Goal: Information Seeking & Learning: Learn about a topic

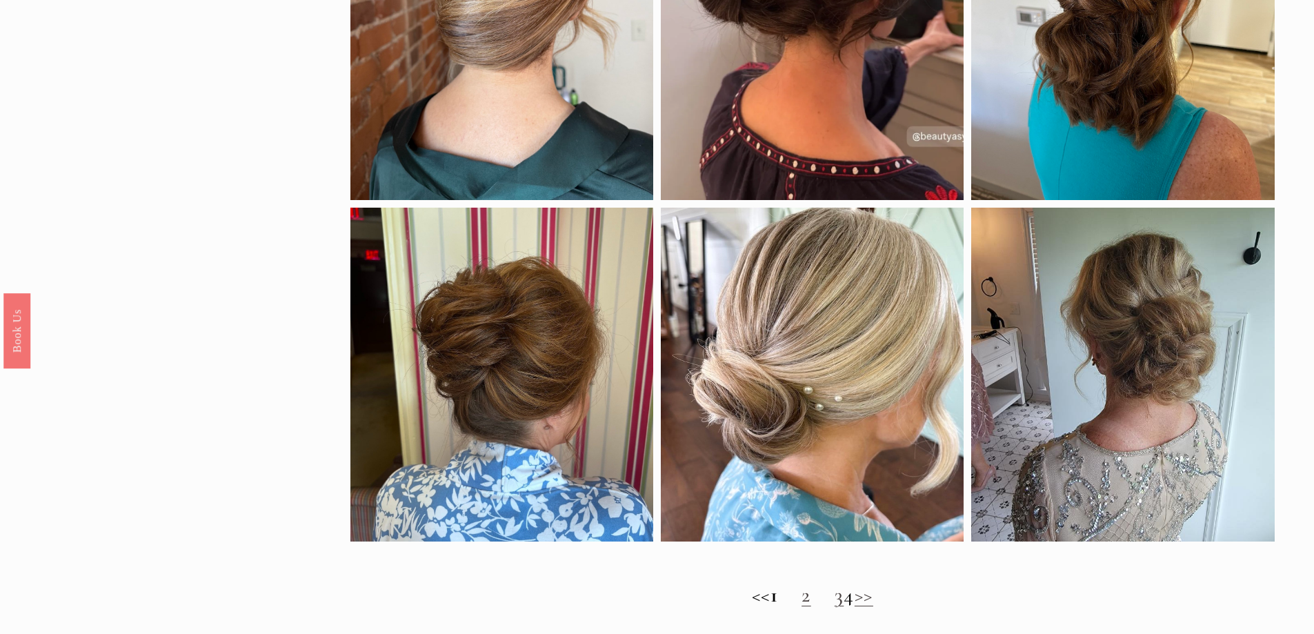
scroll to position [1173, 0]
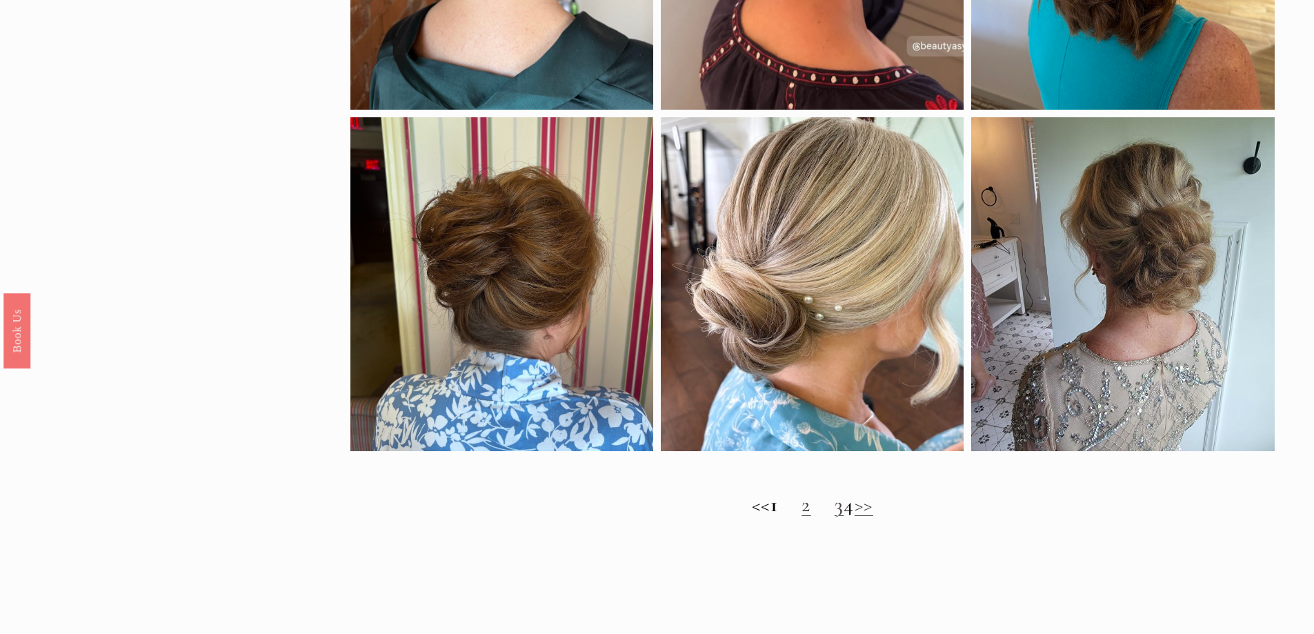
click at [771, 518] on strong "1" at bounding box center [775, 505] width 8 height 26
click at [835, 518] on link "3" at bounding box center [840, 505] width 10 height 26
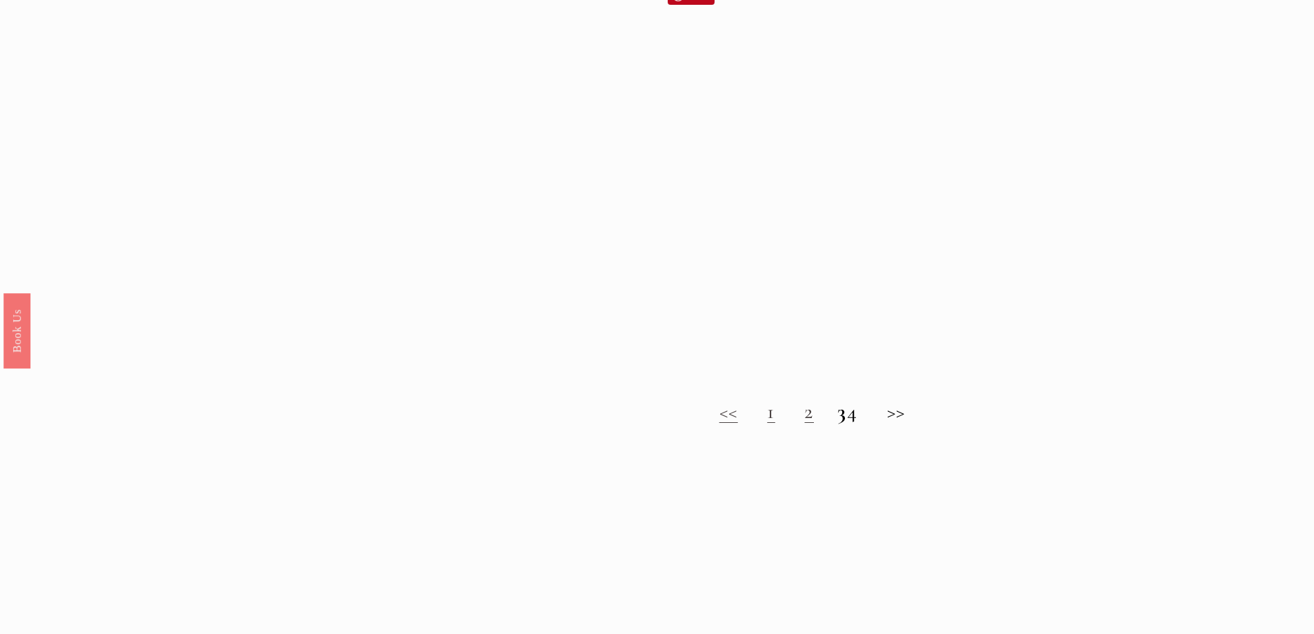
scroll to position [1380, 0]
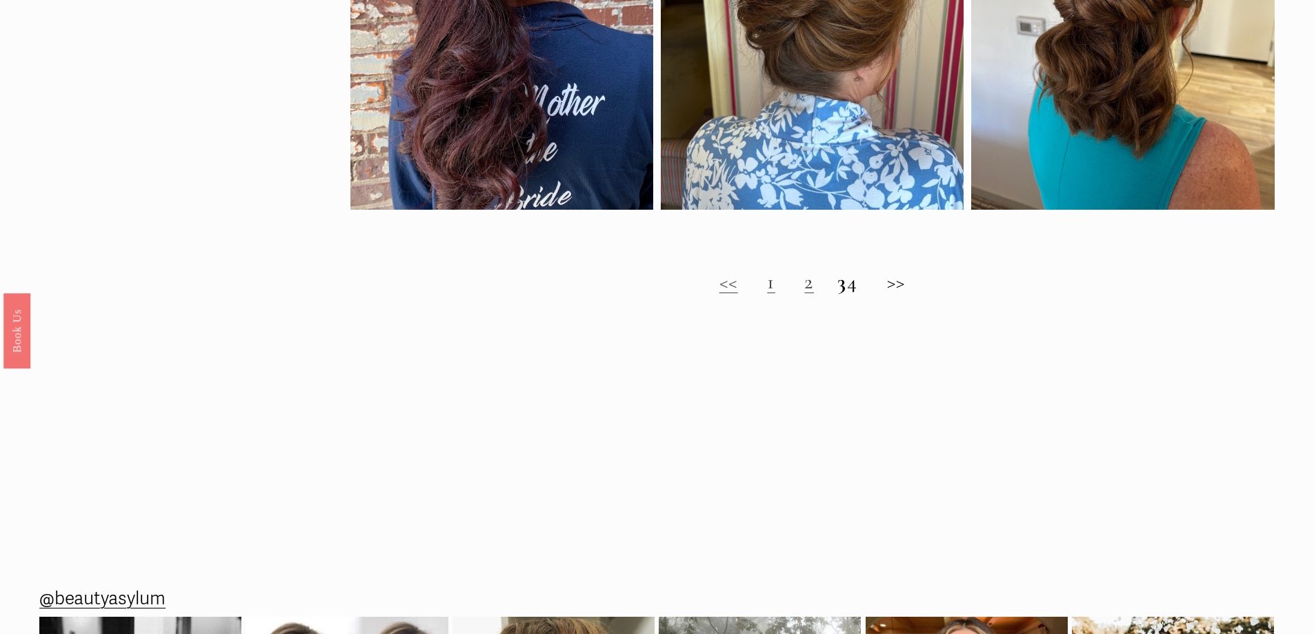
click at [866, 292] on h2 "<< 1 2 3 4 >>" at bounding box center [813, 282] width 925 height 25
click at [905, 294] on h2 "<< 1 2 3 4 >>" at bounding box center [813, 282] width 925 height 25
click at [805, 295] on link "2" at bounding box center [810, 282] width 10 height 26
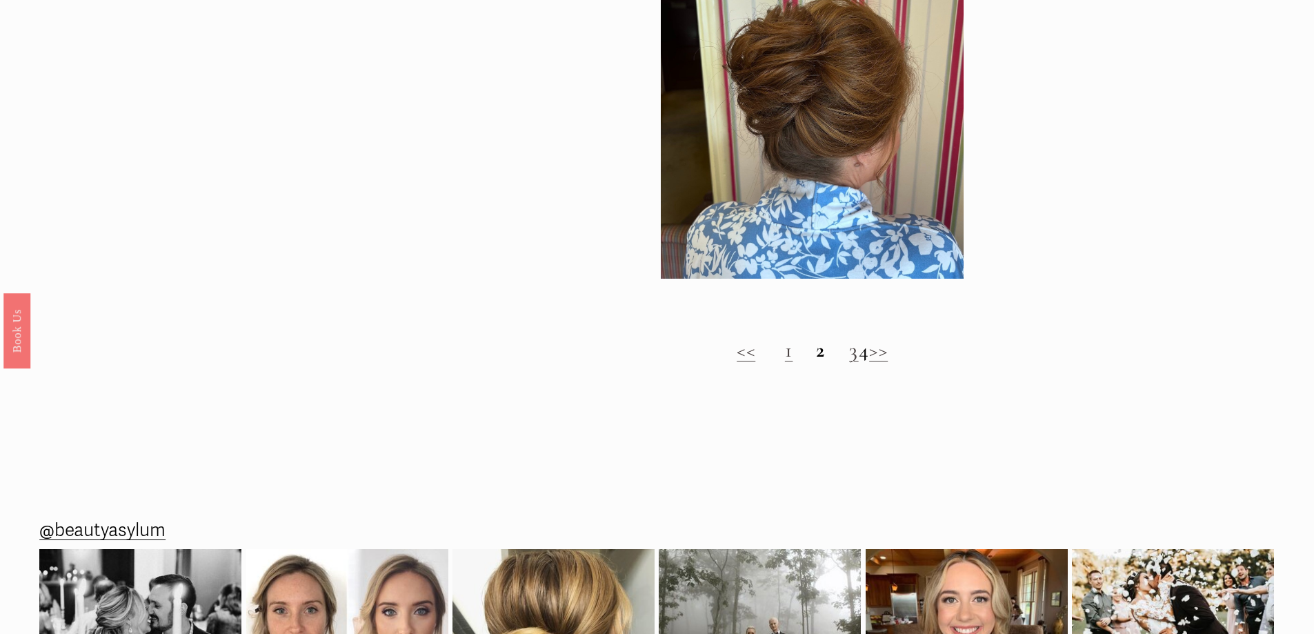
scroll to position [1380, 0]
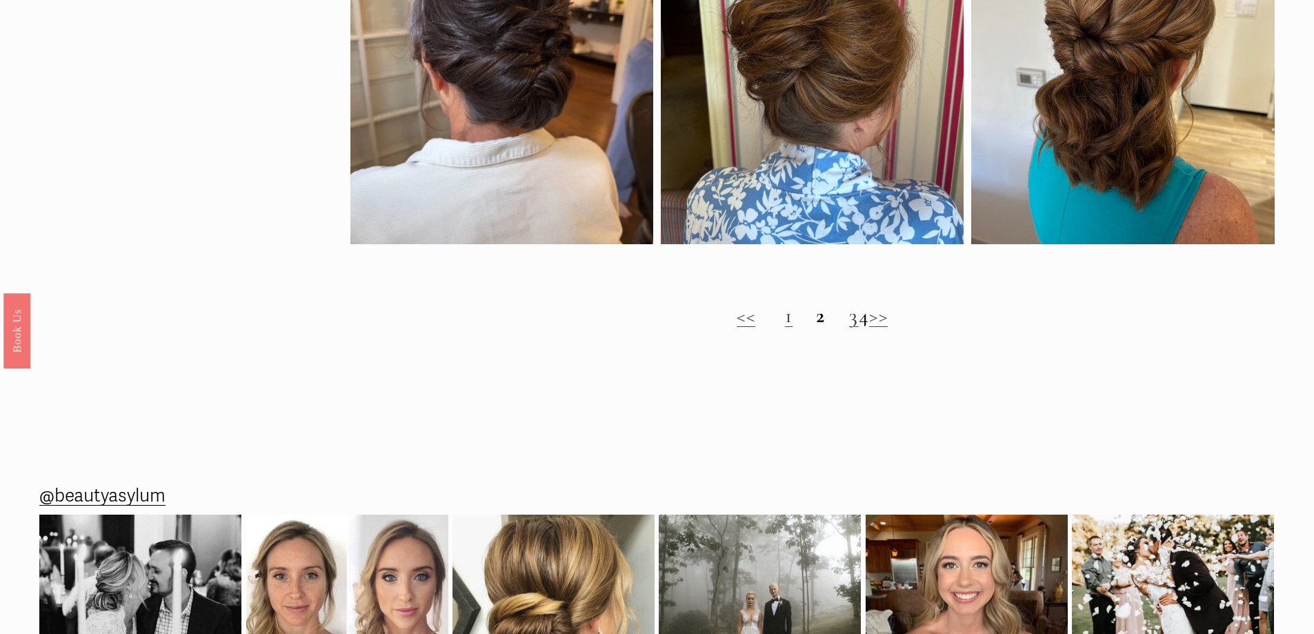
click at [757, 328] on h2 "<< 1 2 3 4 >>" at bounding box center [813, 316] width 925 height 25
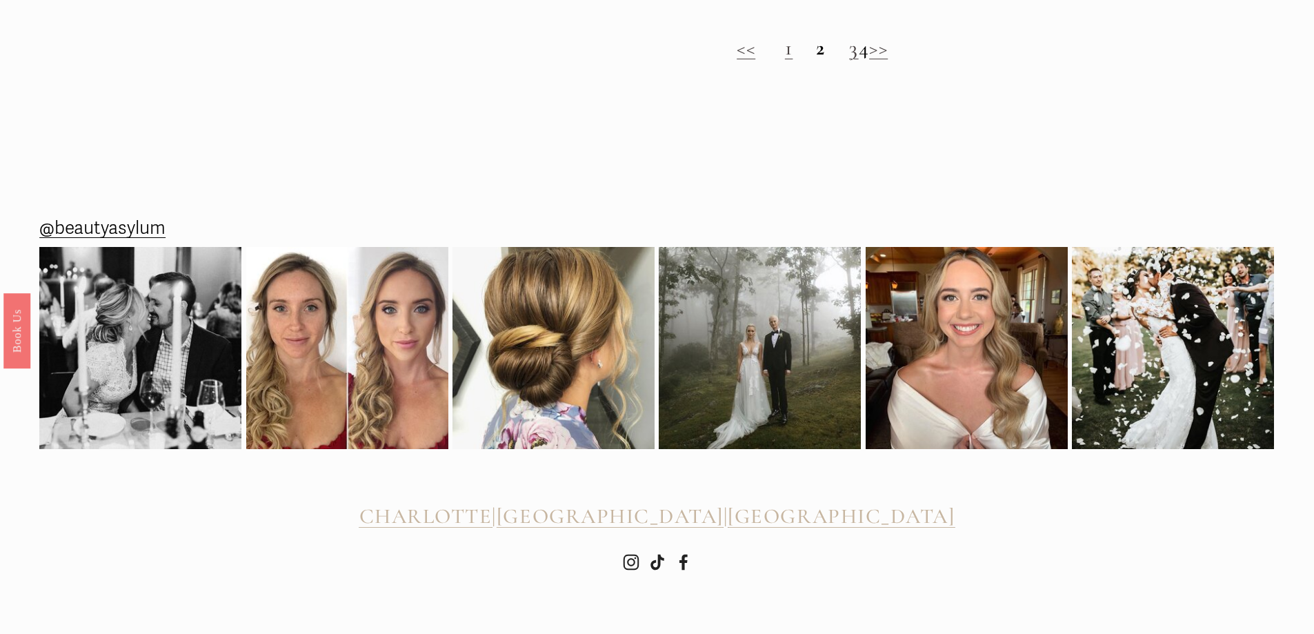
scroll to position [1669, 0]
